Goal: Task Accomplishment & Management: Use online tool/utility

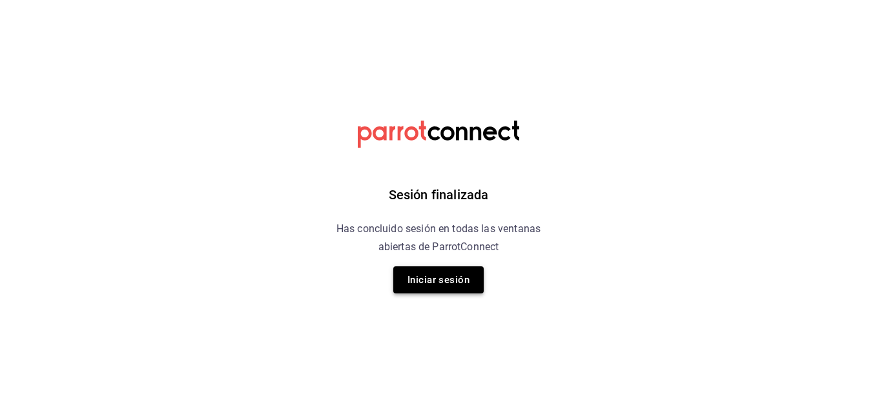
click at [468, 280] on button "Iniciar sesión" at bounding box center [438, 280] width 90 height 27
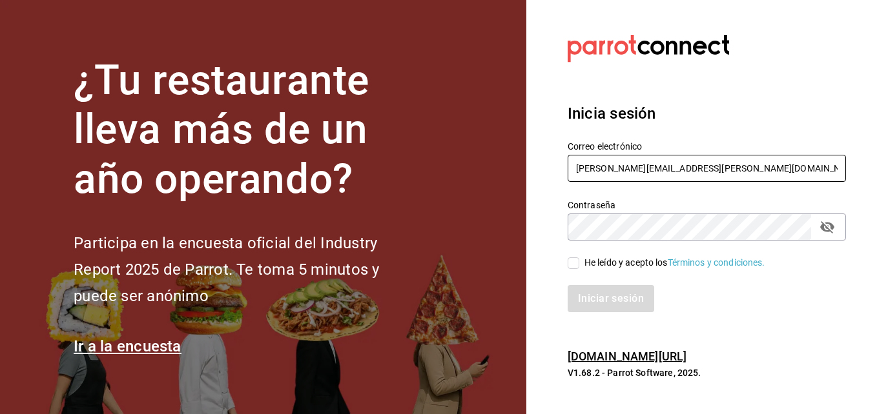
click at [706, 167] on input "[PERSON_NAME][EMAIL_ADDRESS][PERSON_NAME][DOMAIN_NAME]" at bounding box center [706, 168] width 278 height 27
type input "[EMAIL_ADDRESS][DOMAIN_NAME]"
click at [572, 266] on input "He leído y acepto los Términos y condiciones." at bounding box center [573, 264] width 12 height 12
checkbox input "true"
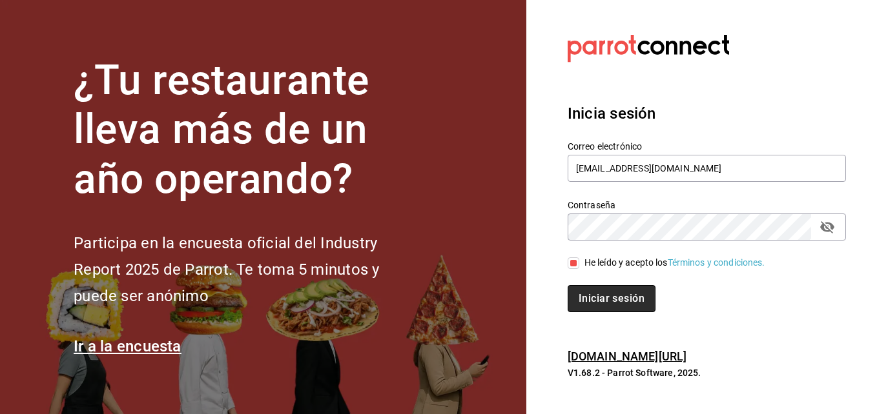
click at [617, 301] on button "Iniciar sesión" at bounding box center [611, 298] width 88 height 27
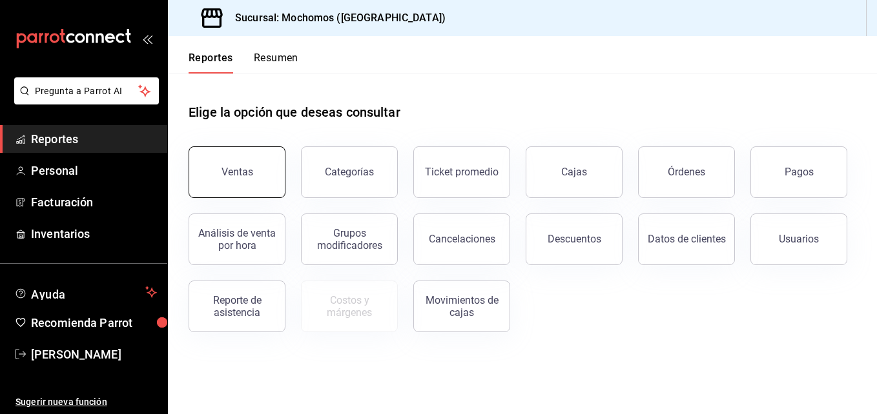
click at [231, 172] on div "Ventas" at bounding box center [237, 172] width 32 height 12
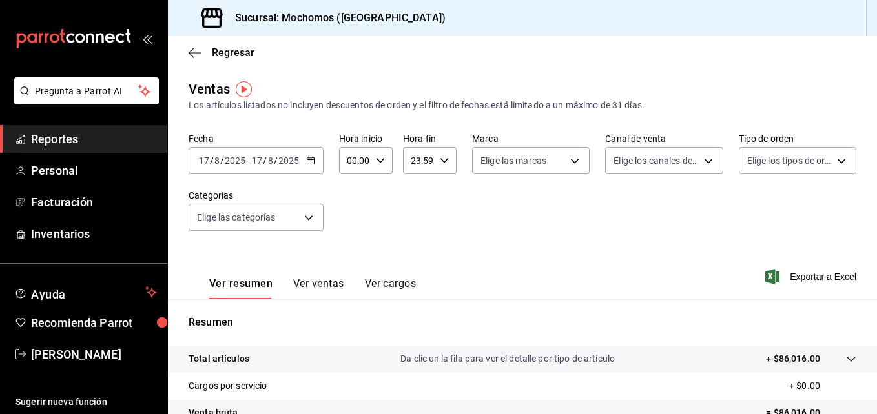
click at [301, 156] on div "2025-08-17 17 / 8 / 2025 - 2025-08-17 17 / 8 / 2025" at bounding box center [255, 160] width 135 height 27
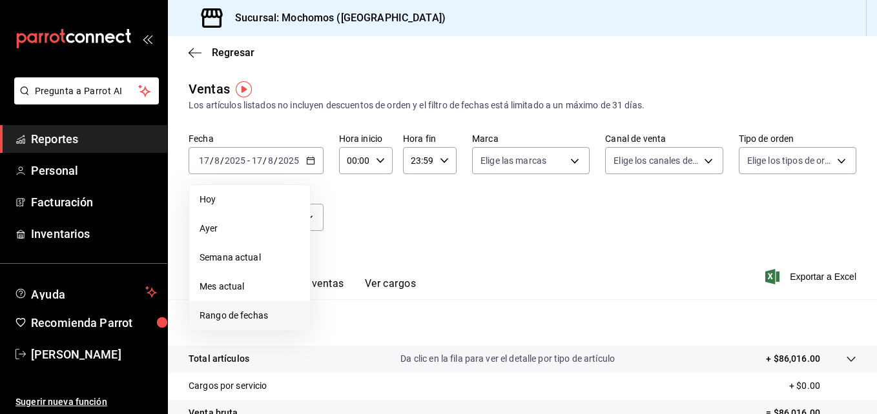
click at [253, 312] on span "Rango de fechas" at bounding box center [249, 316] width 100 height 14
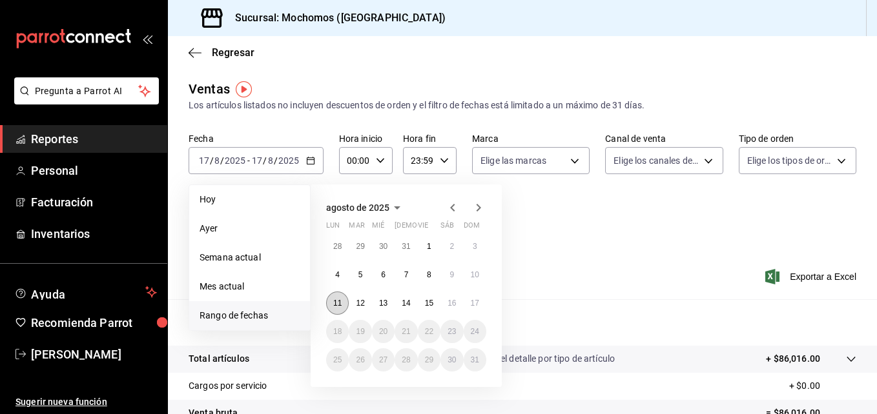
click at [339, 304] on abbr "11" at bounding box center [337, 303] width 8 height 9
click at [473, 305] on abbr "17" at bounding box center [475, 303] width 8 height 9
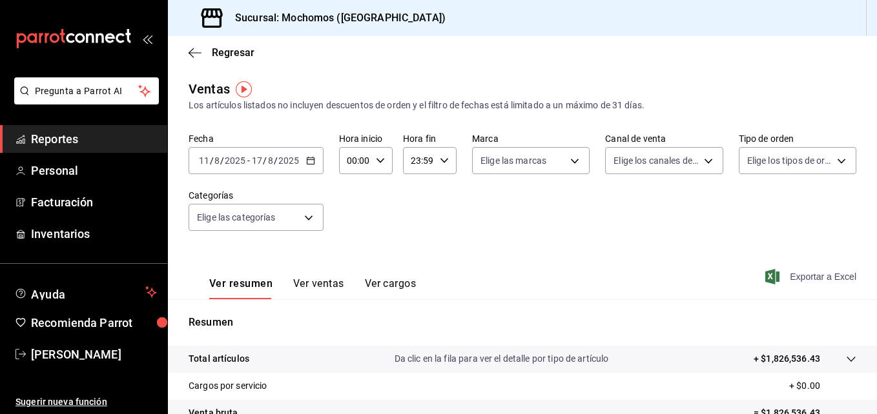
click at [782, 283] on span "Exportar a Excel" at bounding box center [812, 276] width 88 height 15
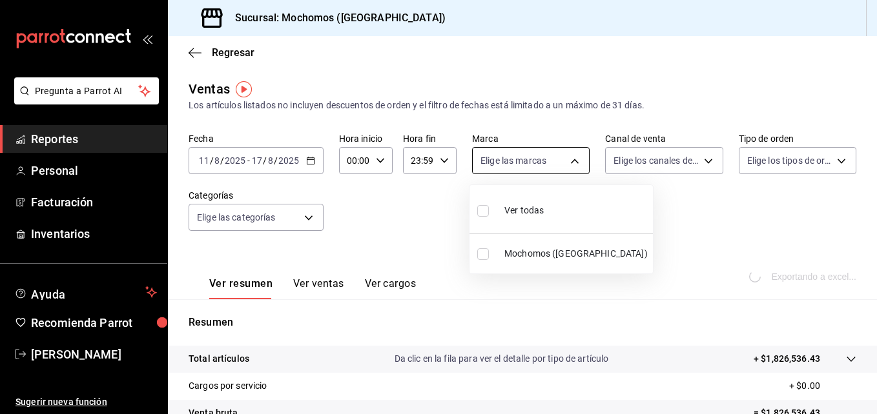
click at [573, 162] on body "Pregunta a Parrot AI Reportes Personal Facturación Inventarios Ayuda Recomienda…" at bounding box center [438, 207] width 877 height 414
click at [492, 211] on label at bounding box center [485, 210] width 17 height 19
click at [489, 211] on input "checkbox" at bounding box center [483, 211] width 12 height 12
checkbox input "false"
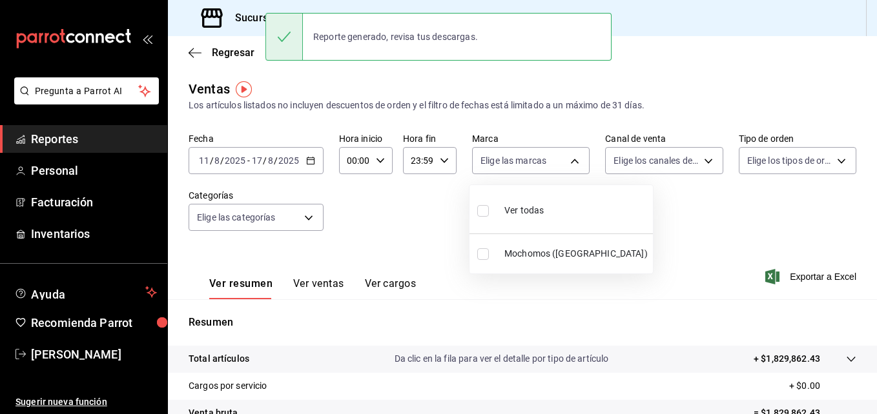
click at [484, 213] on input "checkbox" at bounding box center [483, 211] width 12 height 12
checkbox input "true"
type input "562d5b5b-21a2-4ace-a941-66278f4a6c49"
checkbox input "true"
click at [694, 162] on div at bounding box center [438, 207] width 877 height 414
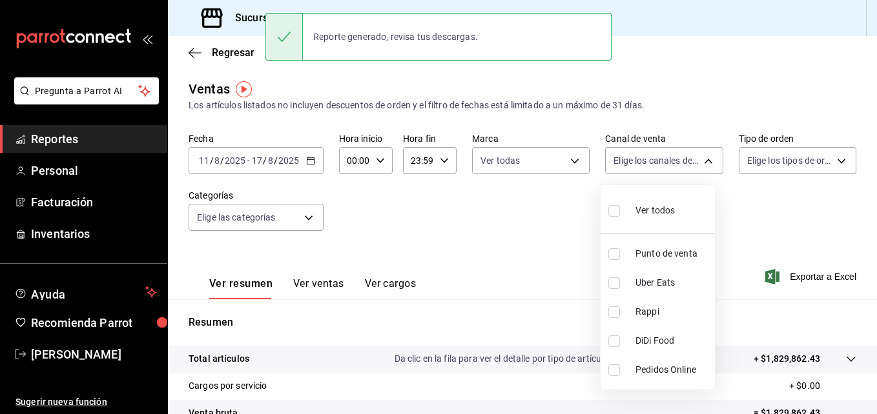
click at [694, 162] on body "Pregunta a Parrot AI Reportes Personal Facturación Inventarios Ayuda Recomienda…" at bounding box center [438, 207] width 877 height 414
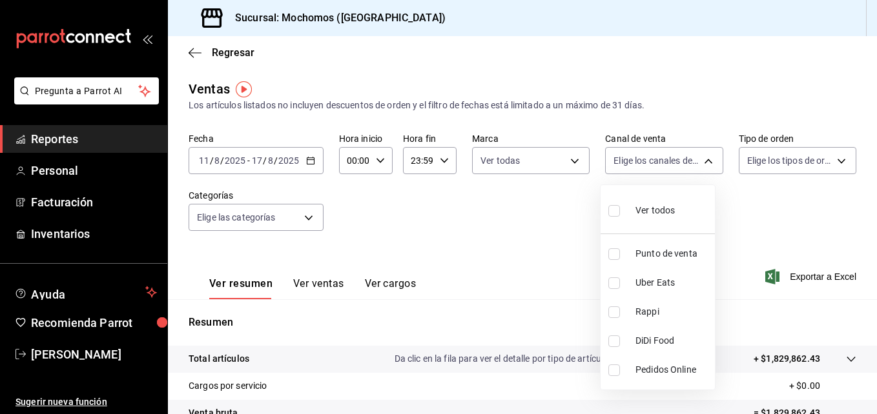
click at [618, 207] on input "checkbox" at bounding box center [614, 211] width 12 height 12
checkbox input "true"
type input "PARROT,UBER_EATS,RAPPI,DIDI_FOOD,ONLINE"
checkbox input "true"
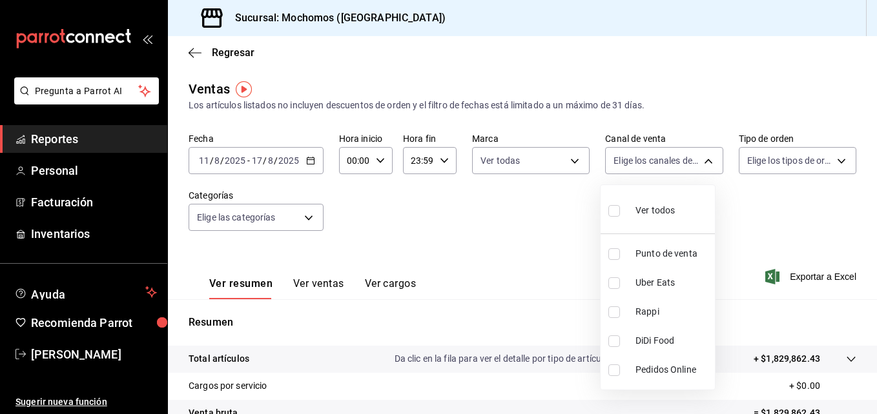
checkbox input "true"
click at [831, 159] on div at bounding box center [438, 207] width 877 height 414
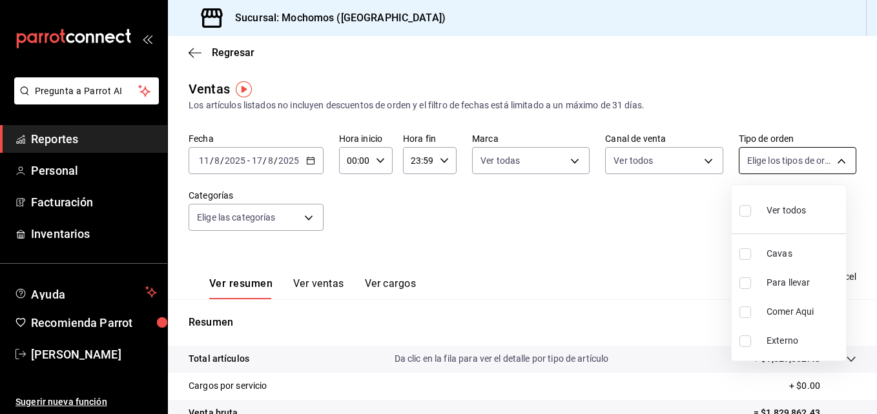
click at [826, 165] on body "Pregunta a Parrot AI Reportes Personal Facturación Inventarios Ayuda Recomienda…" at bounding box center [438, 207] width 877 height 414
click at [745, 213] on input "checkbox" at bounding box center [745, 211] width 12 height 12
checkbox input "true"
type input "3511826e-d0de-4296-8152-2ac5d1de6c07,baed2e38-a444-4c8b-baeb-c256ad15bf0c,e2b47…"
checkbox input "true"
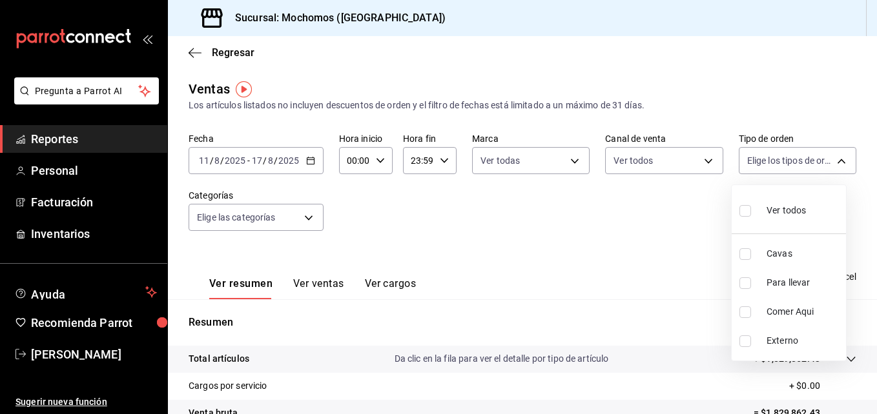
checkbox input "true"
click at [305, 224] on div at bounding box center [438, 207] width 877 height 414
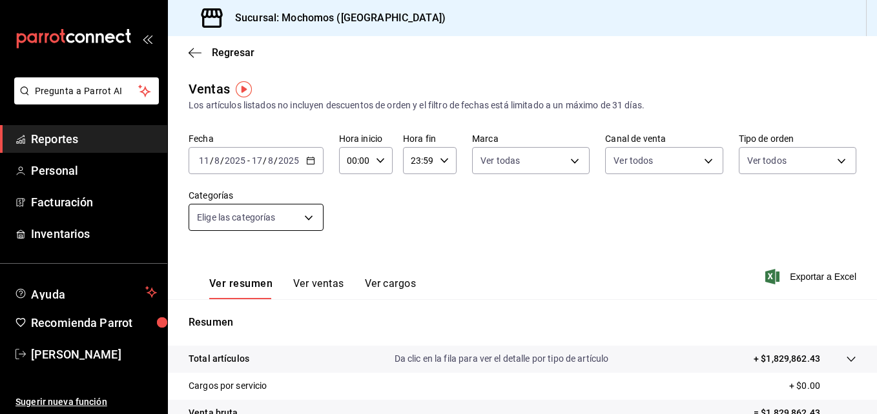
click at [307, 225] on body "Pregunta a Parrot AI Reportes Personal Facturación Inventarios Ayuda Recomienda…" at bounding box center [438, 207] width 877 height 414
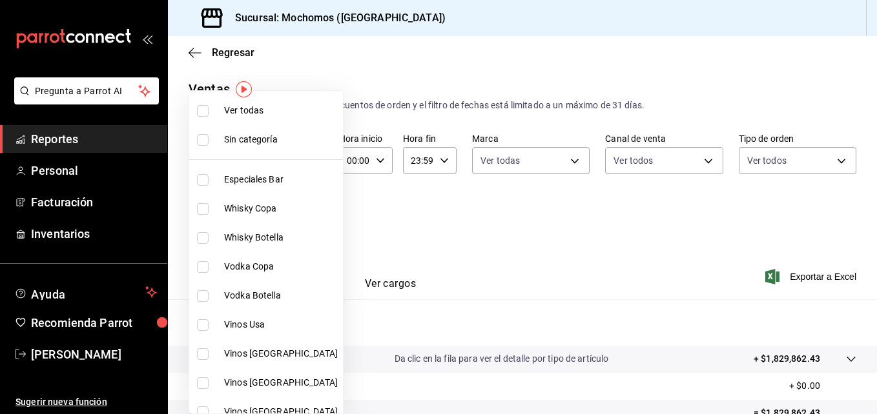
click at [207, 105] on input "checkbox" at bounding box center [203, 111] width 12 height 12
checkbox input "true"
type input "2d195258-a112-483e-9c41-0e6351594330,d48f3e9a-3ab1-4b8f-8ab3-d3938f1810f2,a94d4…"
checkbox input "true"
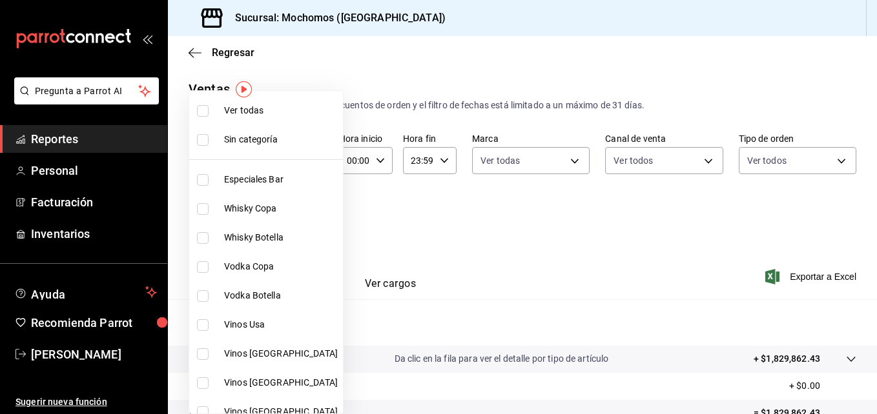
checkbox input "true"
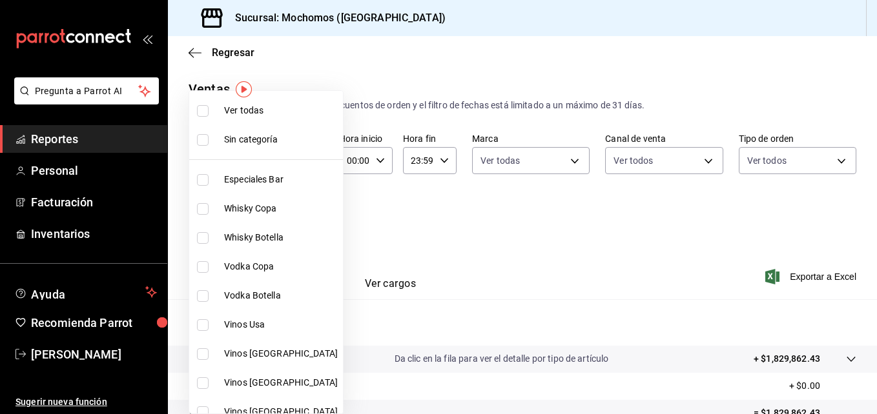
checkbox input "true"
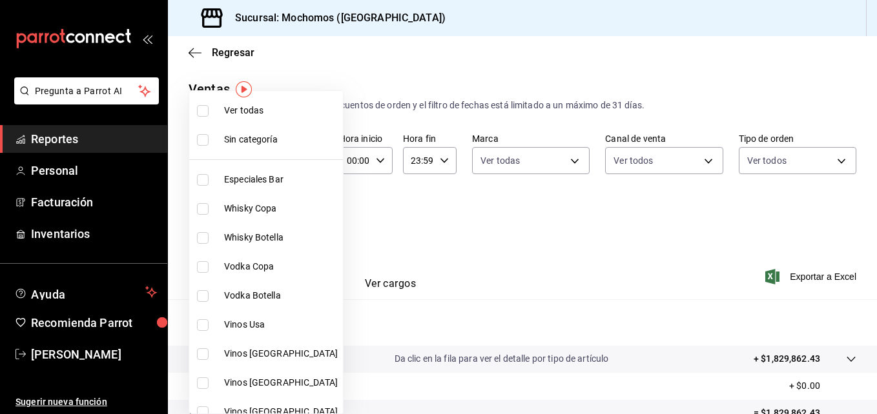
checkbox input "true"
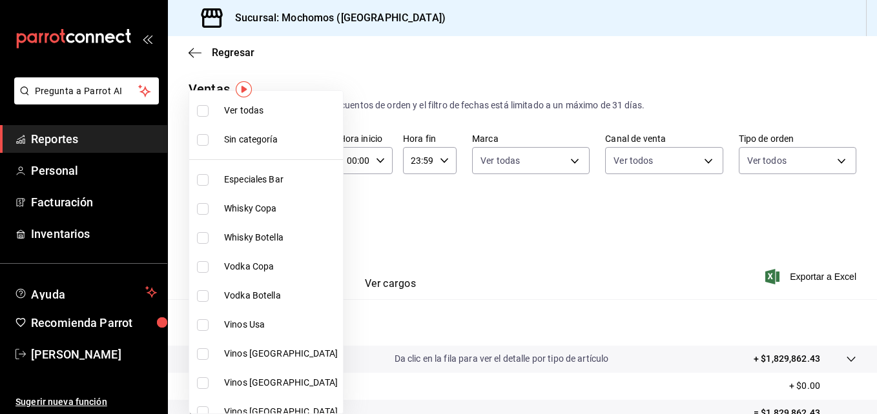
checkbox input "true"
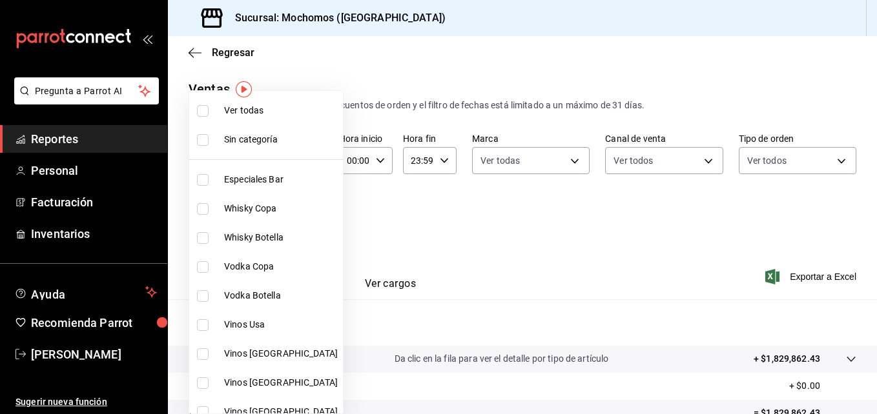
checkbox input "true"
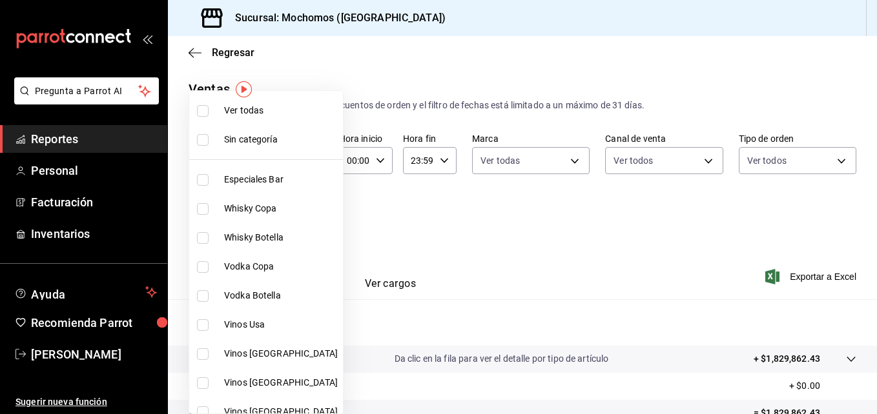
checkbox input "true"
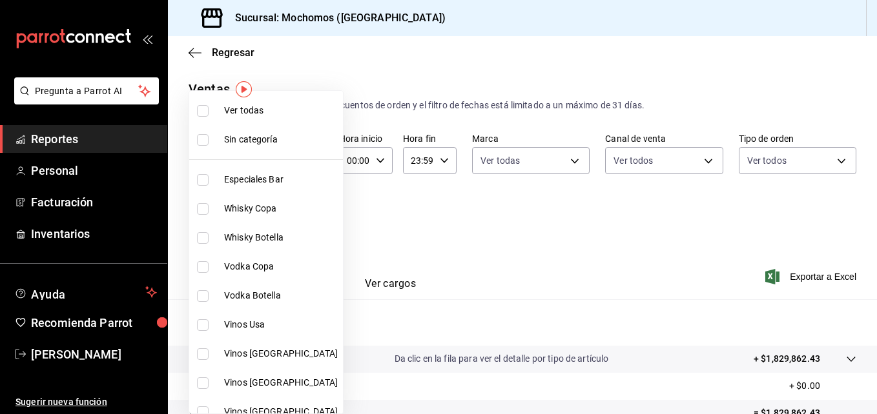
checkbox input "true"
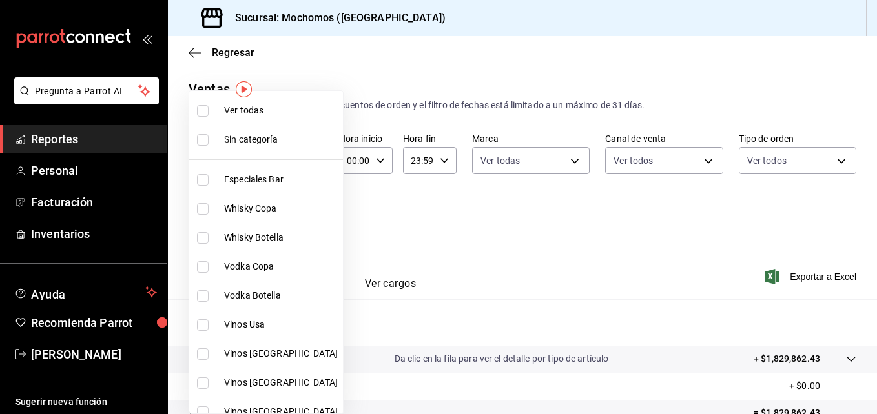
checkbox input "true"
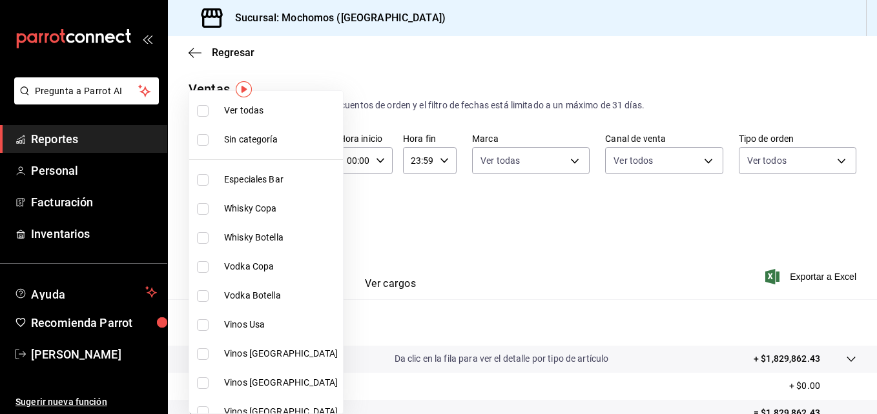
checkbox input "true"
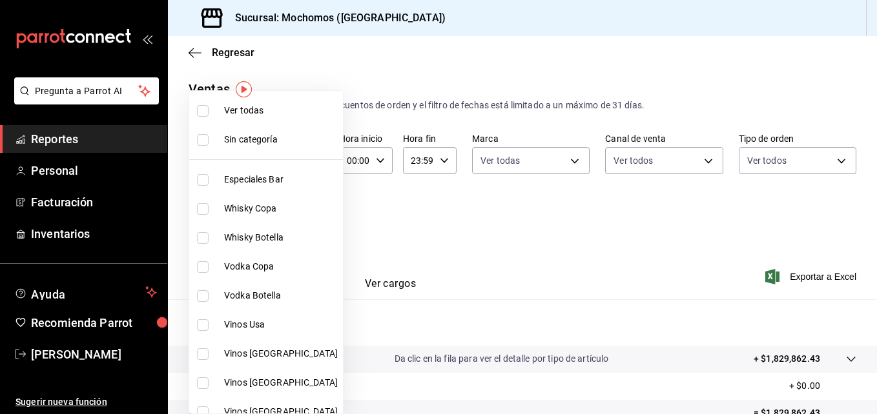
checkbox input "true"
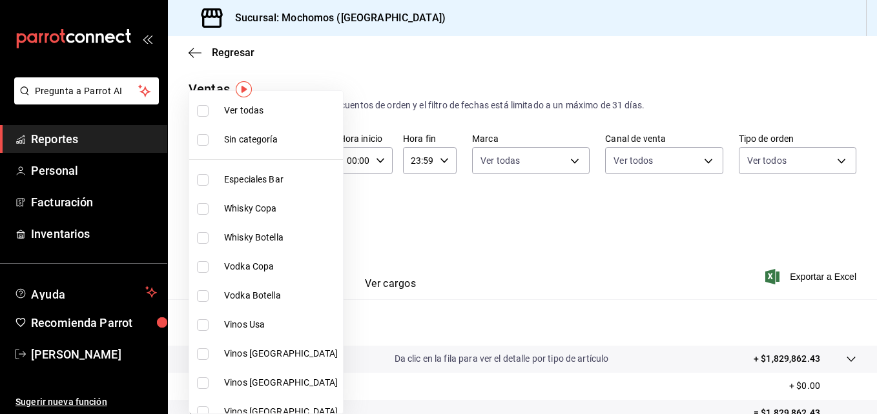
checkbox input "true"
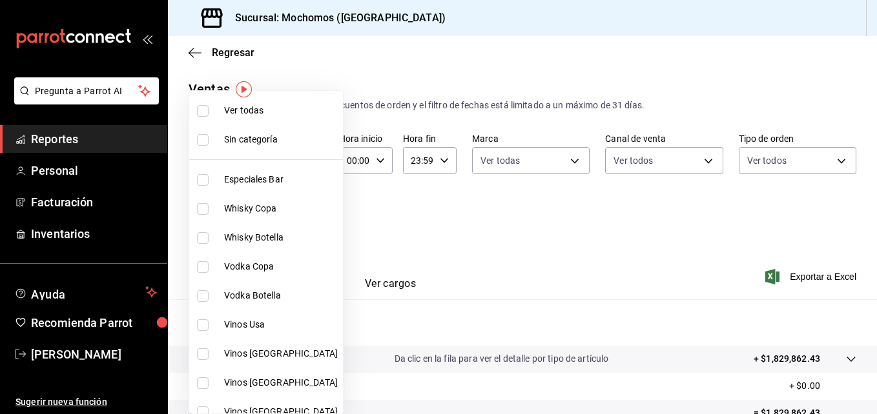
checkbox input "true"
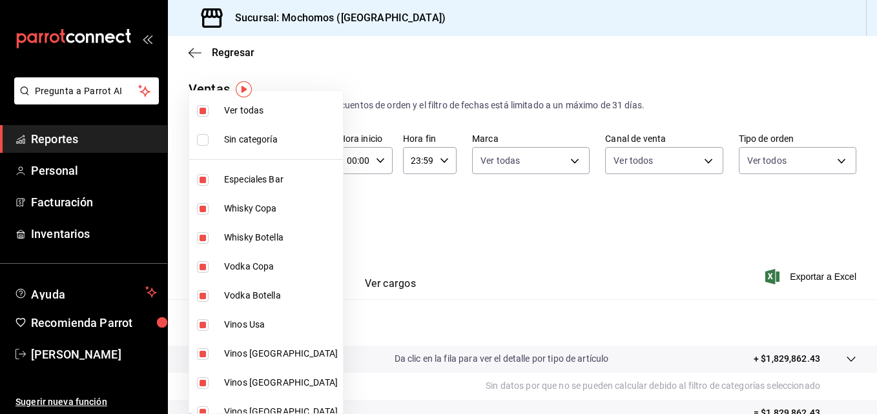
click at [580, 250] on div at bounding box center [438, 207] width 877 height 414
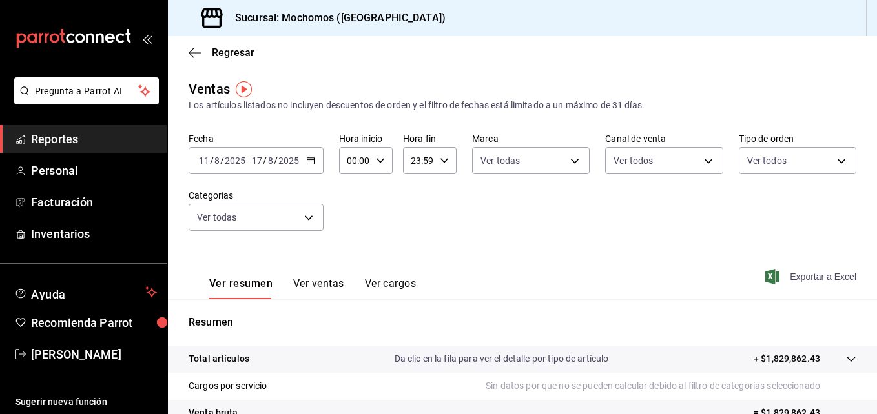
click at [793, 278] on span "Exportar a Excel" at bounding box center [812, 276] width 88 height 15
